Goal: Task Accomplishment & Management: Use online tool/utility

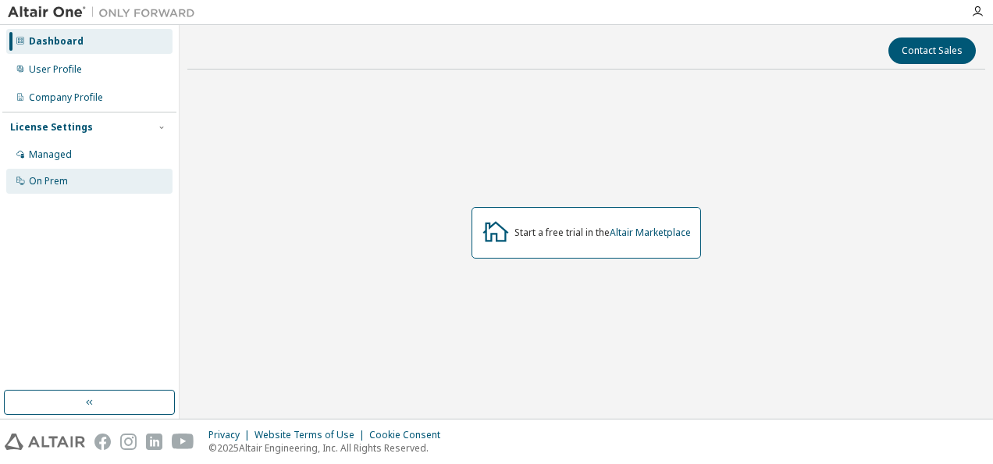
click at [69, 169] on div "On Prem" at bounding box center [89, 181] width 166 height 25
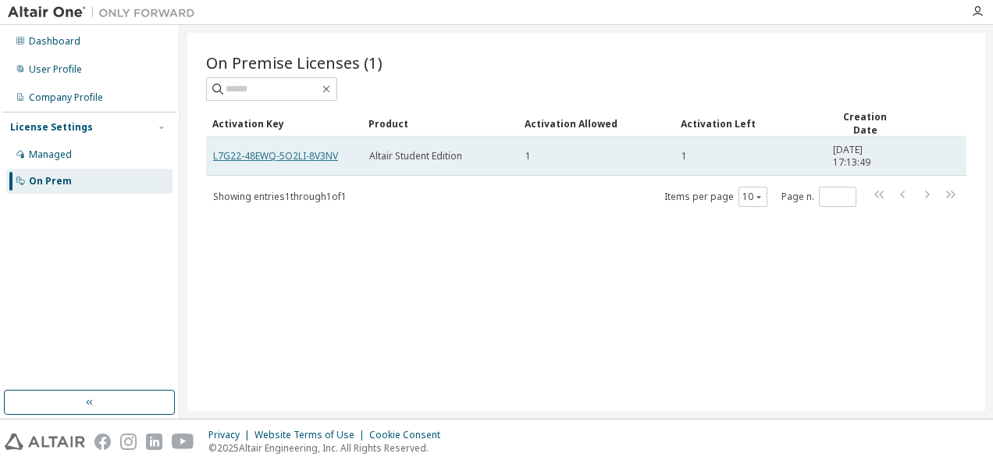
click at [334, 151] on link "L7G22-48EWQ-5O2LI-8V3NV" at bounding box center [275, 155] width 125 height 13
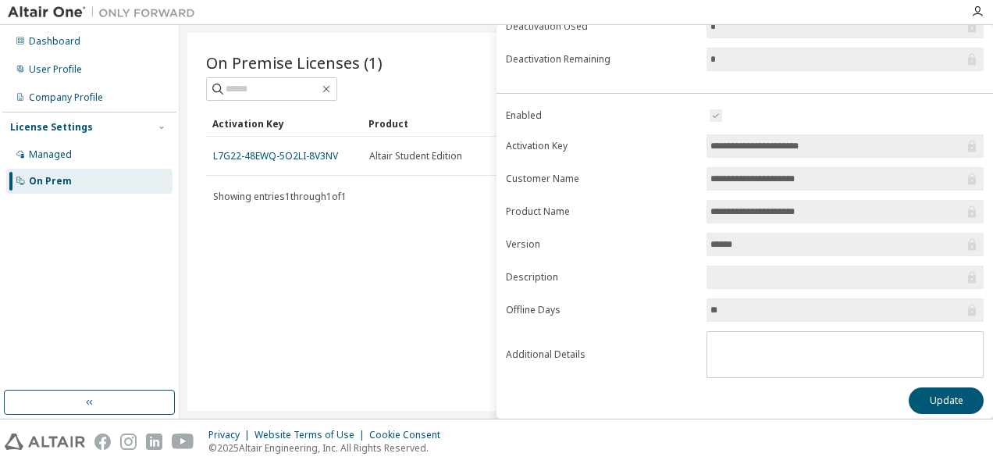
scroll to position [248, 0]
drag, startPoint x: 891, startPoint y: 145, endPoint x: 691, endPoint y: 158, distance: 200.9
click at [691, 158] on form "**********" at bounding box center [745, 242] width 478 height 272
click at [651, 205] on label "Product Name" at bounding box center [601, 211] width 191 height 12
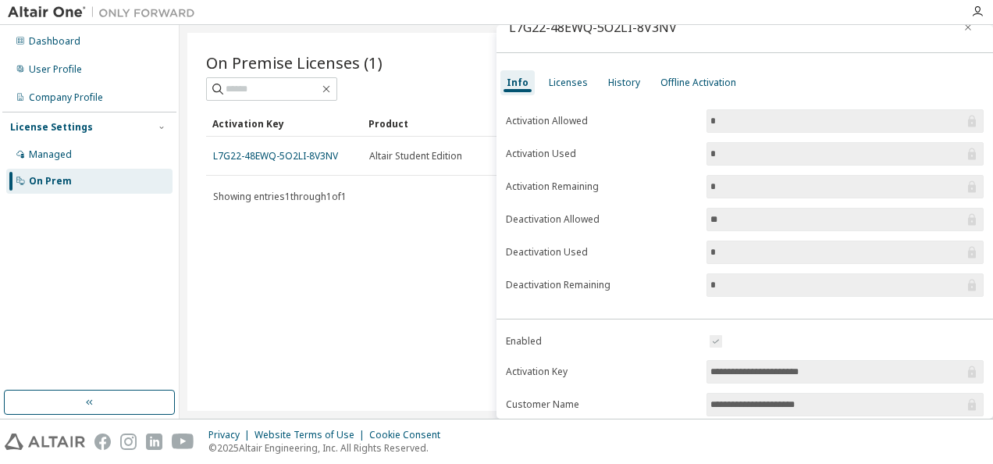
scroll to position [0, 0]
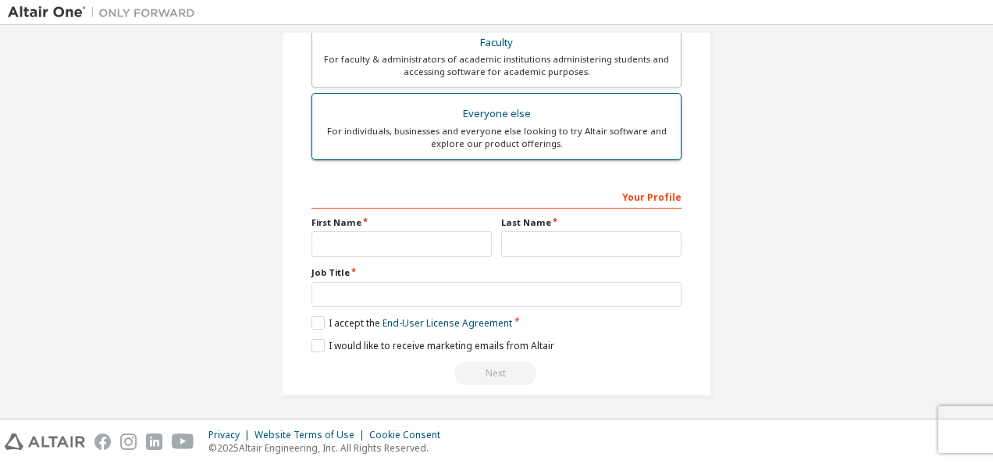
scroll to position [55, 0]
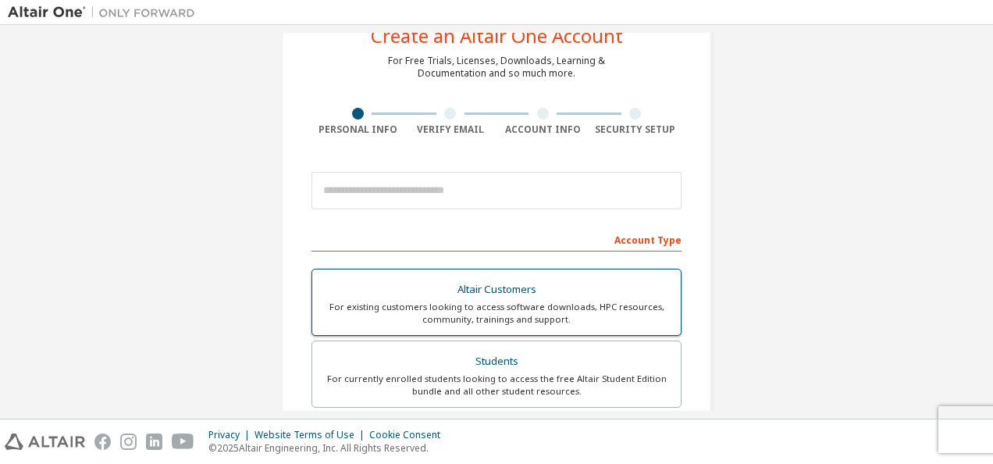
click at [453, 317] on div "For existing customers looking to access software downloads, HPC resources, com…" at bounding box center [497, 312] width 350 height 25
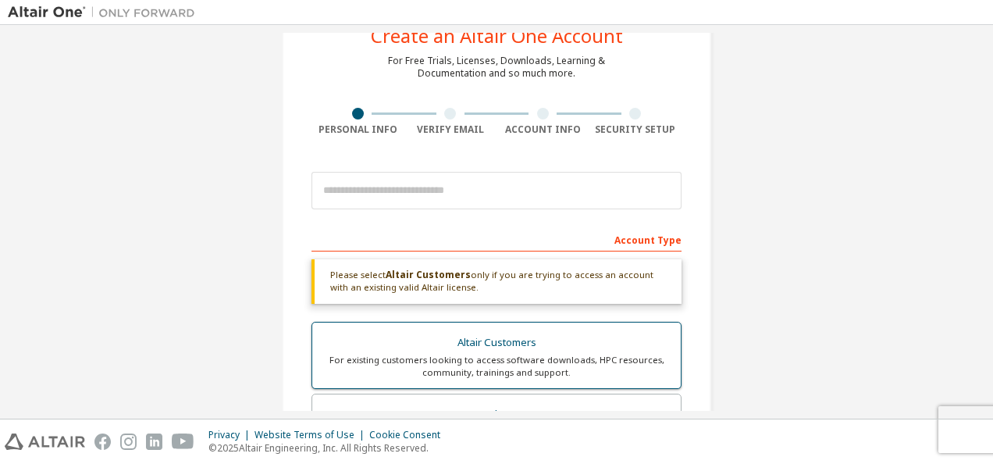
click at [453, 347] on div "Altair Customers" at bounding box center [497, 343] width 350 height 22
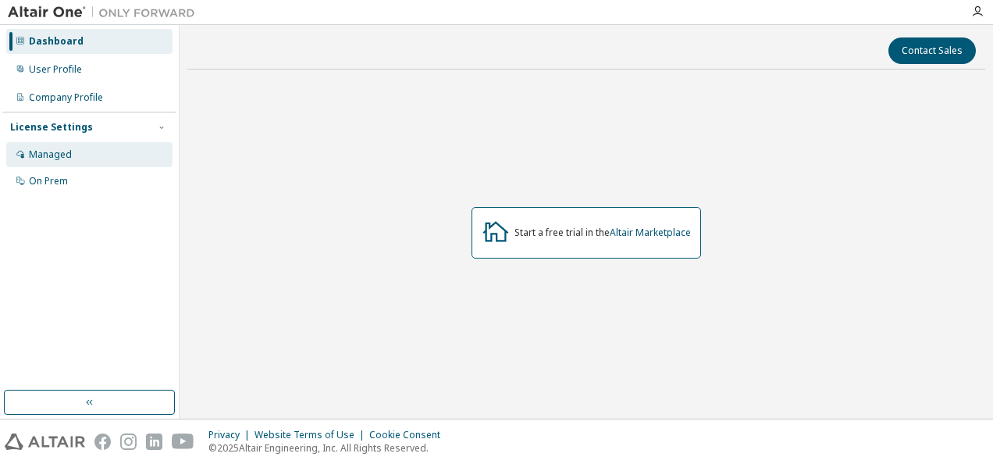
click at [42, 151] on div "Managed" at bounding box center [50, 154] width 43 height 12
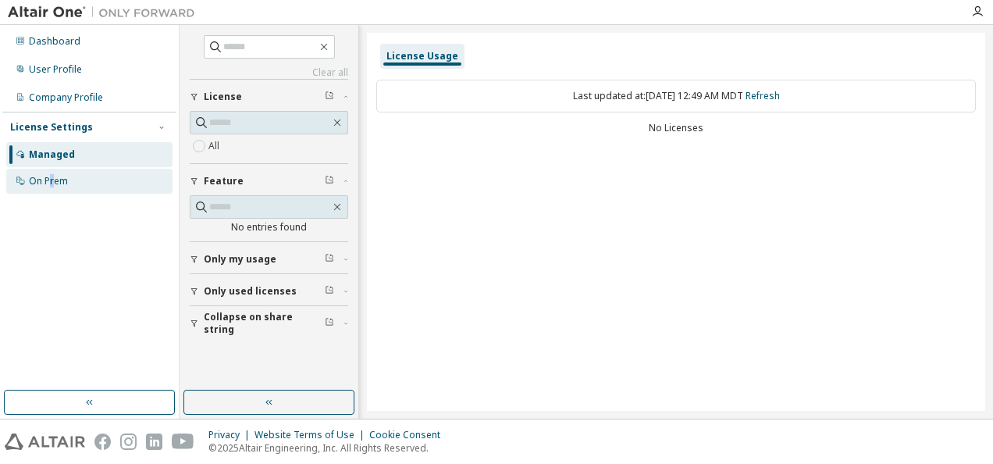
click at [52, 175] on div "On Prem" at bounding box center [48, 181] width 39 height 12
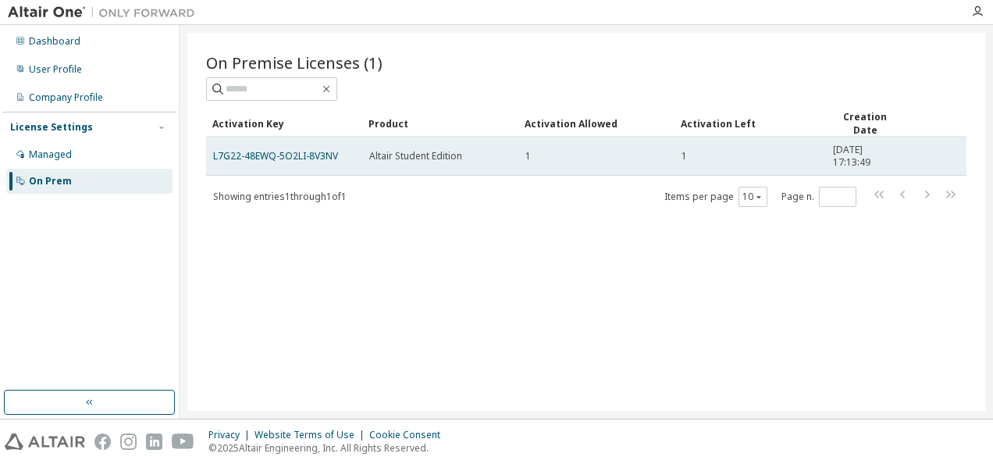
click at [426, 150] on span "Altair Student Edition" at bounding box center [415, 156] width 93 height 12
drag, startPoint x: 426, startPoint y: 147, endPoint x: 465, endPoint y: 158, distance: 40.5
click at [465, 158] on div "Altair Student Edition" at bounding box center [440, 156] width 142 height 12
click at [474, 155] on div "Altair Student Edition" at bounding box center [440, 156] width 142 height 12
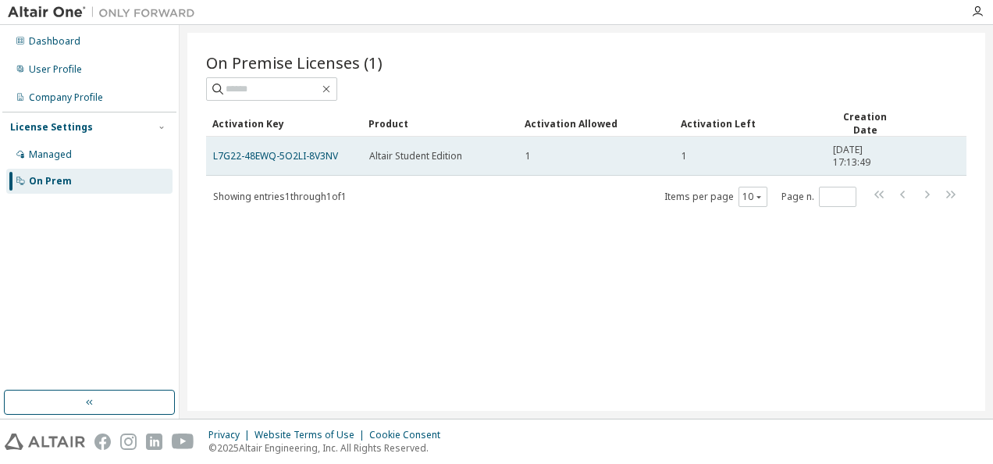
click at [474, 155] on div "Altair Student Edition" at bounding box center [440, 156] width 142 height 12
click at [303, 153] on link "L7G22-48EWQ-5O2LI-8V3NV" at bounding box center [275, 155] width 125 height 13
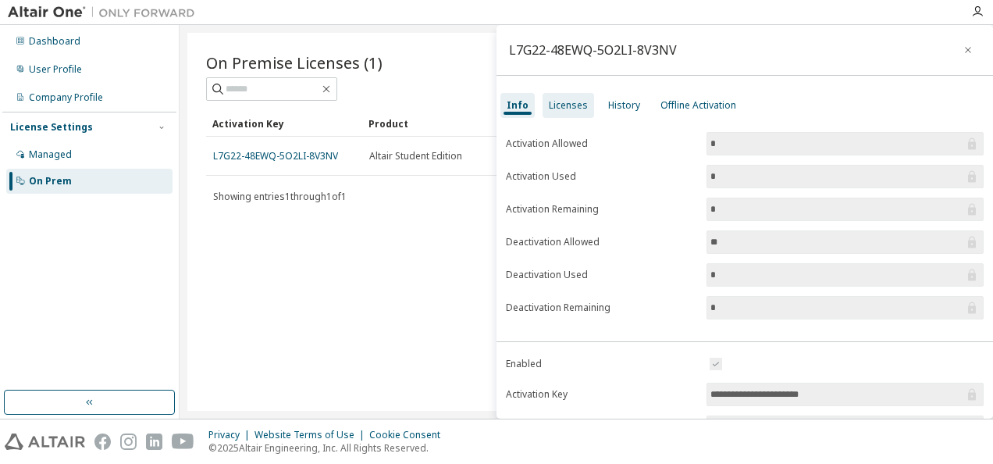
click at [566, 108] on div "Licenses" at bounding box center [568, 105] width 39 height 12
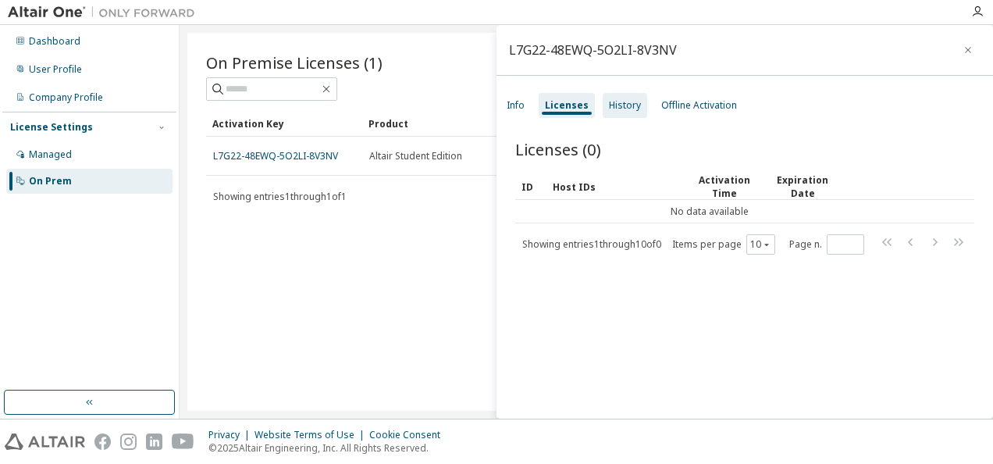
click at [626, 105] on div "History" at bounding box center [625, 105] width 32 height 12
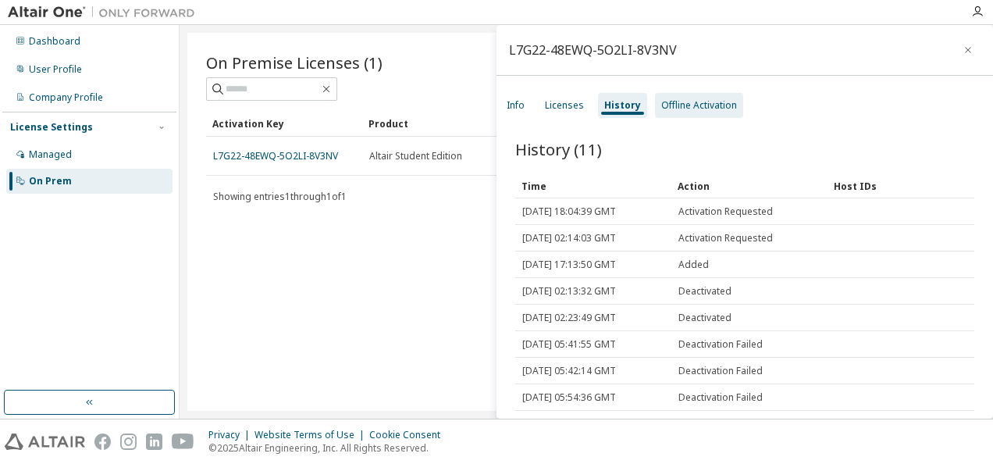
click at [677, 105] on div "Offline Activation" at bounding box center [699, 105] width 76 height 12
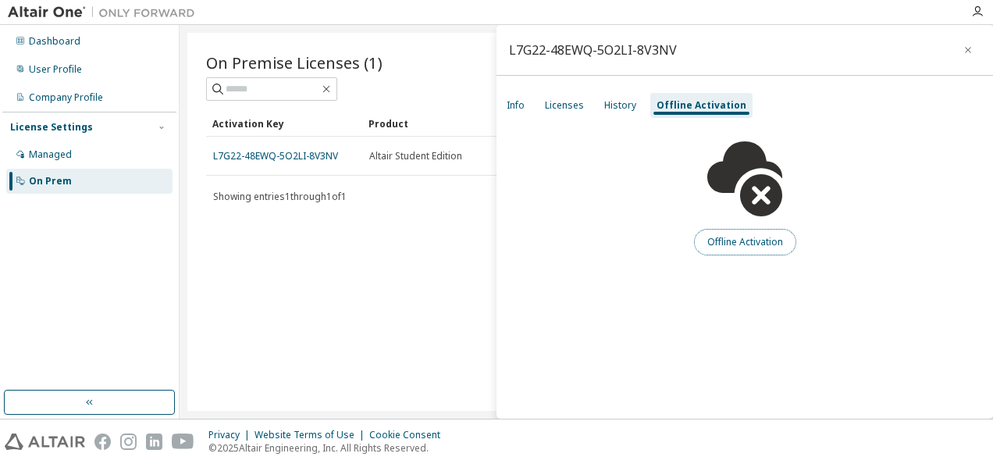
click at [744, 233] on button "Offline Activation" at bounding box center [745, 242] width 102 height 27
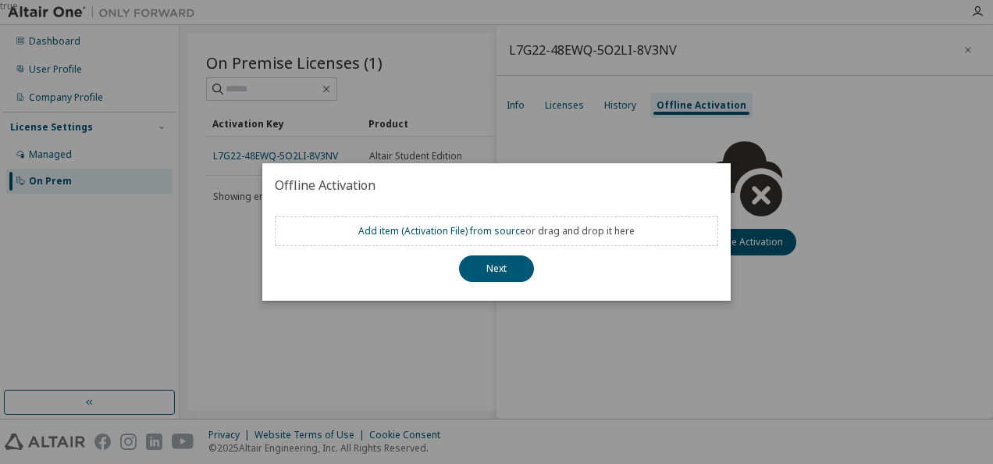
click at [712, 144] on div "true" at bounding box center [496, 232] width 993 height 464
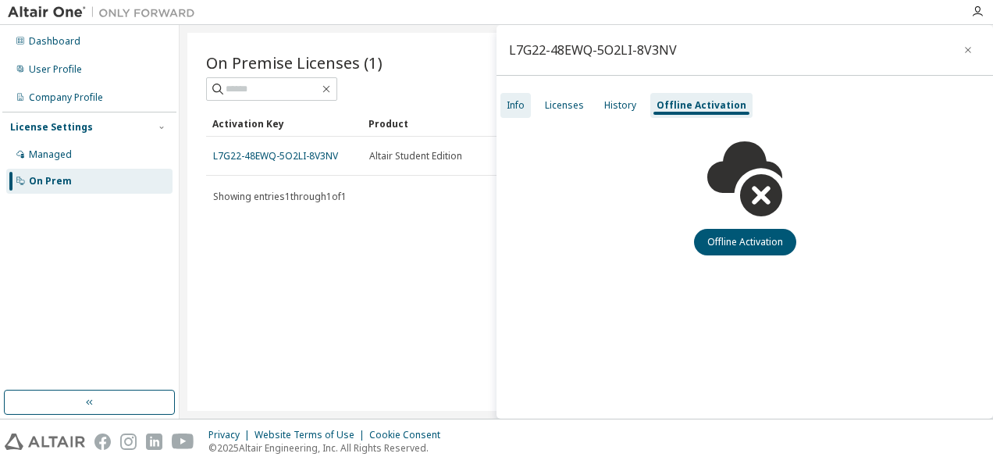
click at [512, 106] on div "Info" at bounding box center [515, 105] width 18 height 12
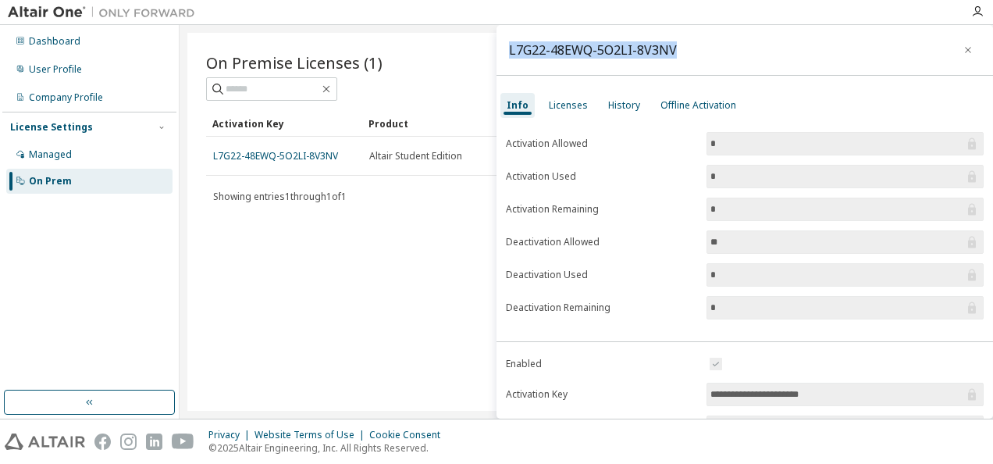
drag, startPoint x: 691, startPoint y: 60, endPoint x: 502, endPoint y: 53, distance: 189.8
click at [500, 53] on div "L7G22-48EWQ-5O2LI-8V3NV" at bounding box center [744, 50] width 496 height 51
copy div "L7G22-48EWQ-5O2LI-8V3NV"
